Goal: Register for event/course

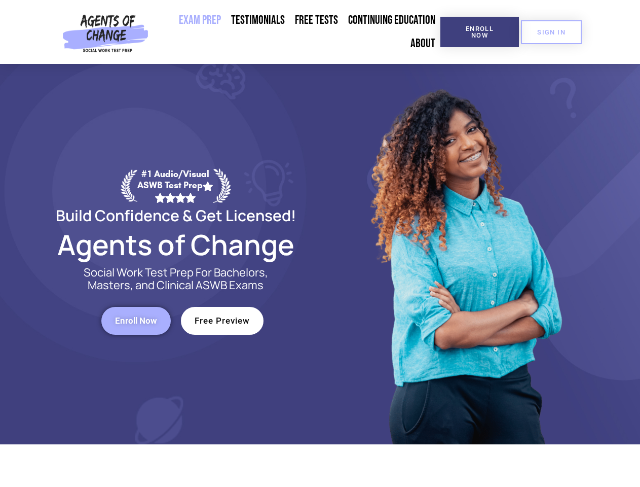
click at [320, 243] on div at bounding box center [464, 254] width 289 height 380
click at [480, 32] on span "Enroll Now" at bounding box center [480, 31] width 46 height 13
click at [552, 32] on span "SIGN IN" at bounding box center [551, 32] width 28 height 7
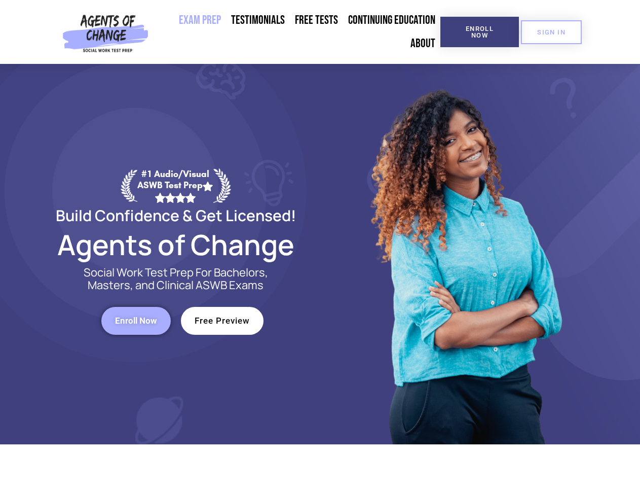
click at [136, 320] on span "Enroll Now" at bounding box center [136, 320] width 42 height 9
click at [222, 320] on span "Free Preview" at bounding box center [222, 320] width 55 height 9
